Goal: Find specific page/section: Find specific page/section

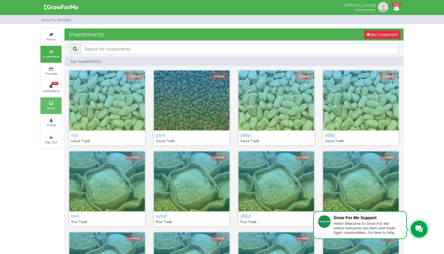
drag, startPoint x: 0, startPoint y: 0, endPoint x: 51, endPoint y: 108, distance: 119.6
click at [51, 108] on small "Admin" at bounding box center [51, 108] width 9 height 4
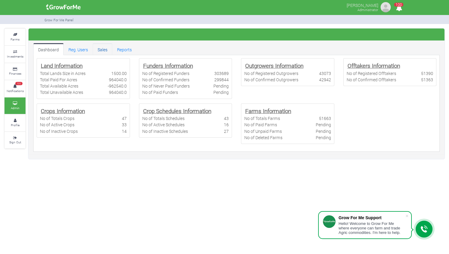
click at [104, 47] on link "Sales" at bounding box center [103, 49] width 20 height 12
